Goal: Browse casually

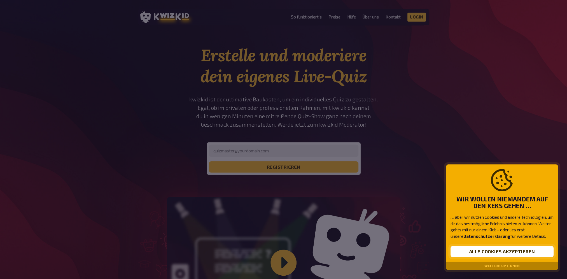
click at [481, 251] on button "Alle Cookies akzeptieren" at bounding box center [501, 251] width 103 height 11
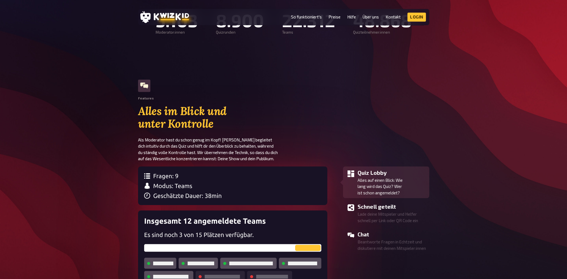
scroll to position [406, 0]
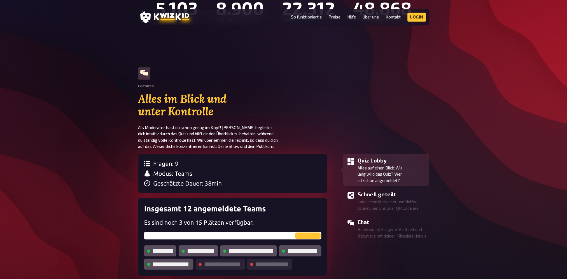
click at [190, 171] on img at bounding box center [232, 173] width 189 height 39
click at [226, 170] on img at bounding box center [232, 173] width 189 height 39
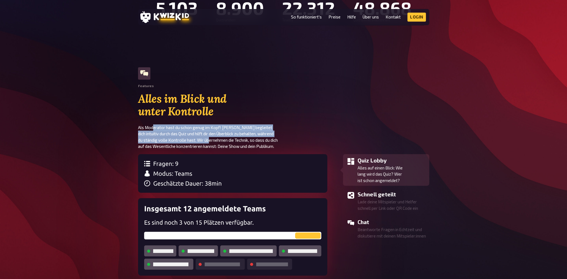
drag, startPoint x: 154, startPoint y: 124, endPoint x: 212, endPoint y: 140, distance: 59.6
click at [212, 140] on p "Als Moderator hast du schon genug im Kopf! [PERSON_NAME] begleitet dich intuiti…" at bounding box center [211, 136] width 146 height 25
drag, startPoint x: 212, startPoint y: 140, endPoint x: 207, endPoint y: 133, distance: 8.1
click at [207, 133] on p "Als Moderator hast du schon genug im Kopf! [PERSON_NAME] begleitet dich intuiti…" at bounding box center [211, 136] width 146 height 25
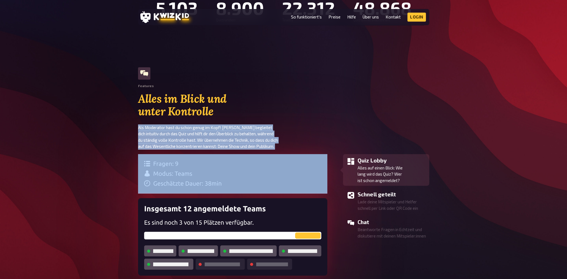
click at [207, 133] on p "Als Moderator hast du schon genug im Kopf! [PERSON_NAME] begleitet dich intuiti…" at bounding box center [211, 136] width 146 height 25
drag, startPoint x: 207, startPoint y: 133, endPoint x: 185, endPoint y: 132, distance: 22.5
click at [185, 132] on p "Als Moderator hast du schon genug im Kopf! [PERSON_NAME] begleitet dich intuiti…" at bounding box center [211, 136] width 146 height 25
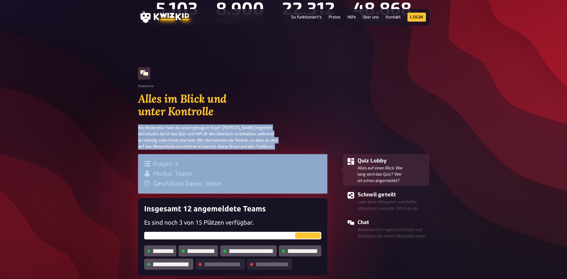
drag, startPoint x: 185, startPoint y: 132, endPoint x: 166, endPoint y: 131, distance: 19.0
click at [166, 131] on p "Als Moderator hast du schon genug im Kopf! [PERSON_NAME] begleitet dich intuiti…" at bounding box center [211, 136] width 146 height 25
drag, startPoint x: 166, startPoint y: 131, endPoint x: 151, endPoint y: 129, distance: 14.7
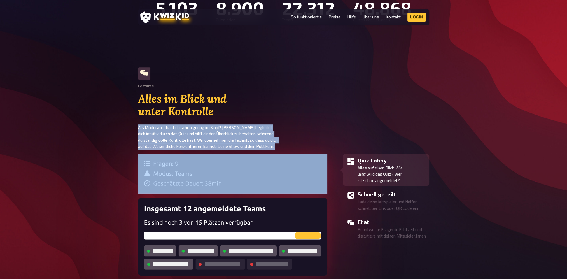
click at [151, 129] on p "Als Moderator hast du schon genug im Kopf! [PERSON_NAME] begleitet dich intuiti…" at bounding box center [211, 136] width 146 height 25
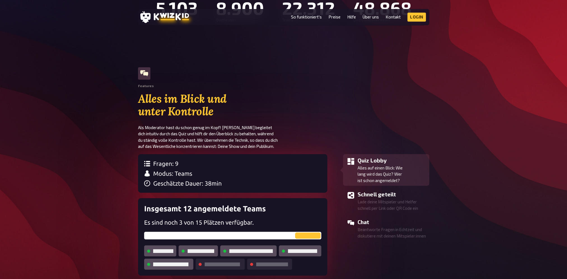
click at [244, 139] on p "Als Moderator hast du schon genug im Kopf! [PERSON_NAME] begleitet dich intuiti…" at bounding box center [211, 136] width 146 height 25
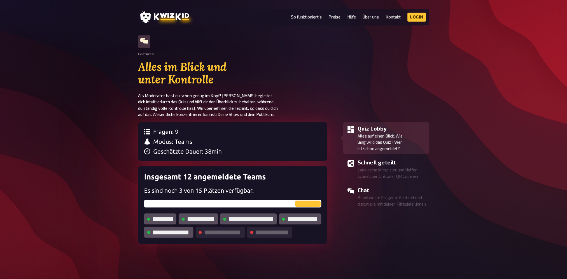
scroll to position [441, 0]
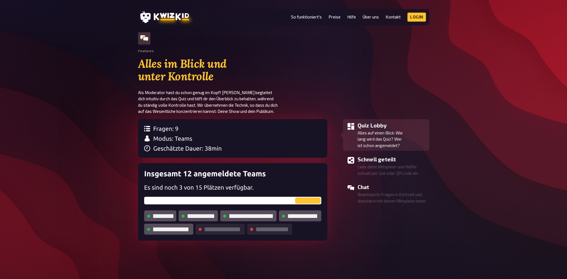
click at [297, 173] on div at bounding box center [232, 180] width 189 height 123
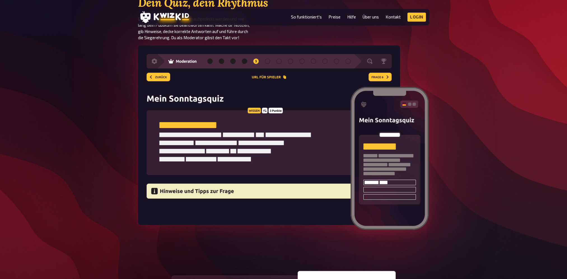
scroll to position [644, 0]
